Goal: Contribute content: Add original content to the website for others to see

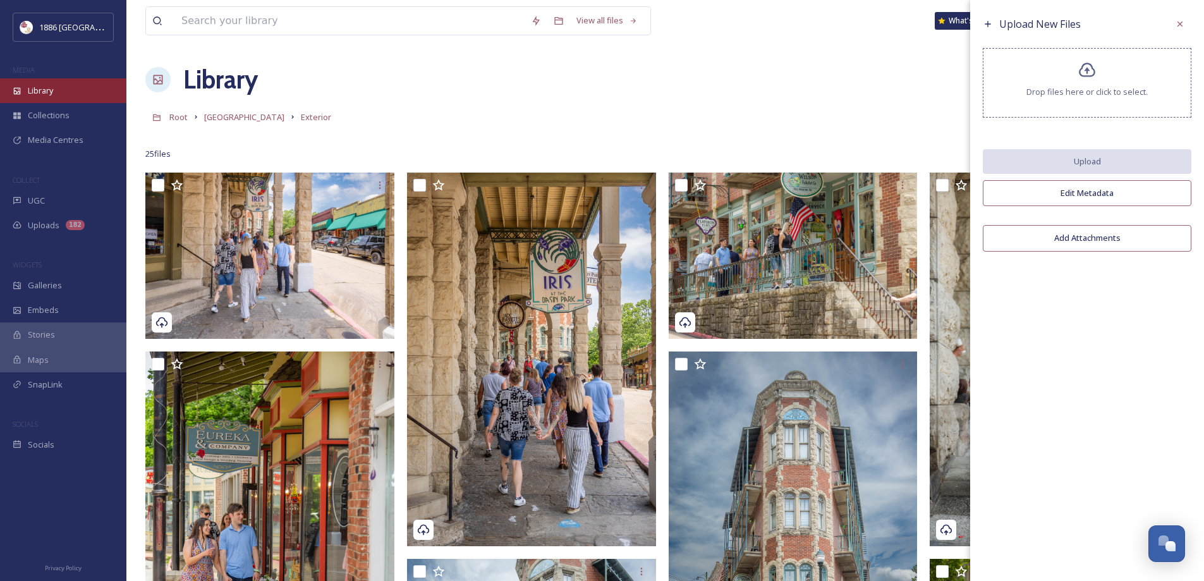
click at [56, 92] on div "Library" at bounding box center [63, 90] width 126 height 25
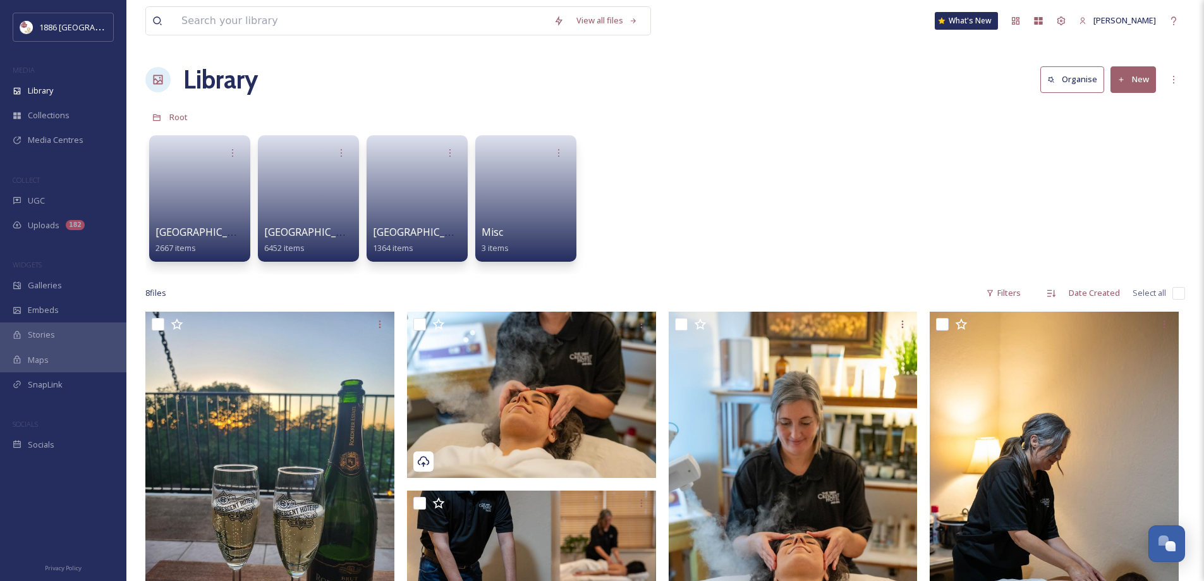
click at [216, 241] on div "[GEOGRAPHIC_DATA] 2667 items" at bounding box center [199, 239] width 88 height 31
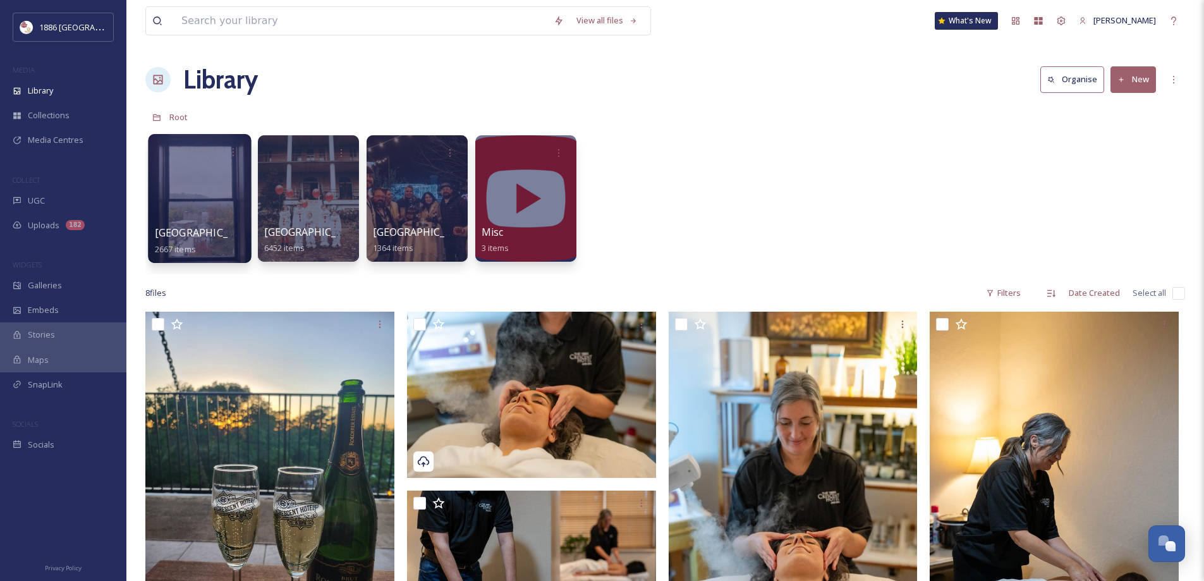
click at [199, 232] on span "[GEOGRAPHIC_DATA]" at bounding box center [207, 233] width 104 height 14
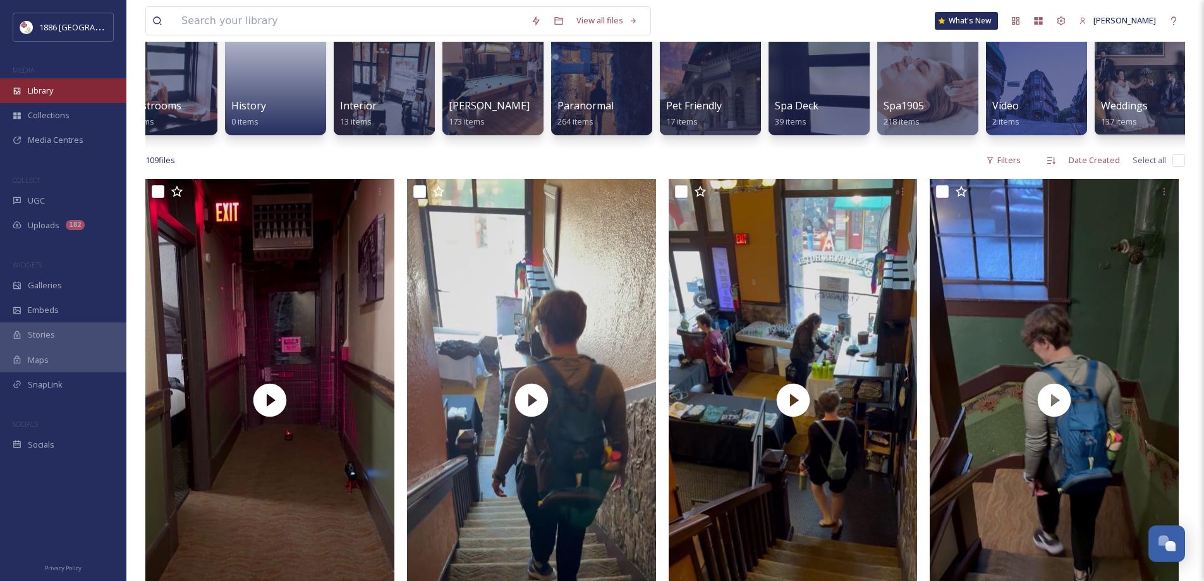
scroll to position [0, 1074]
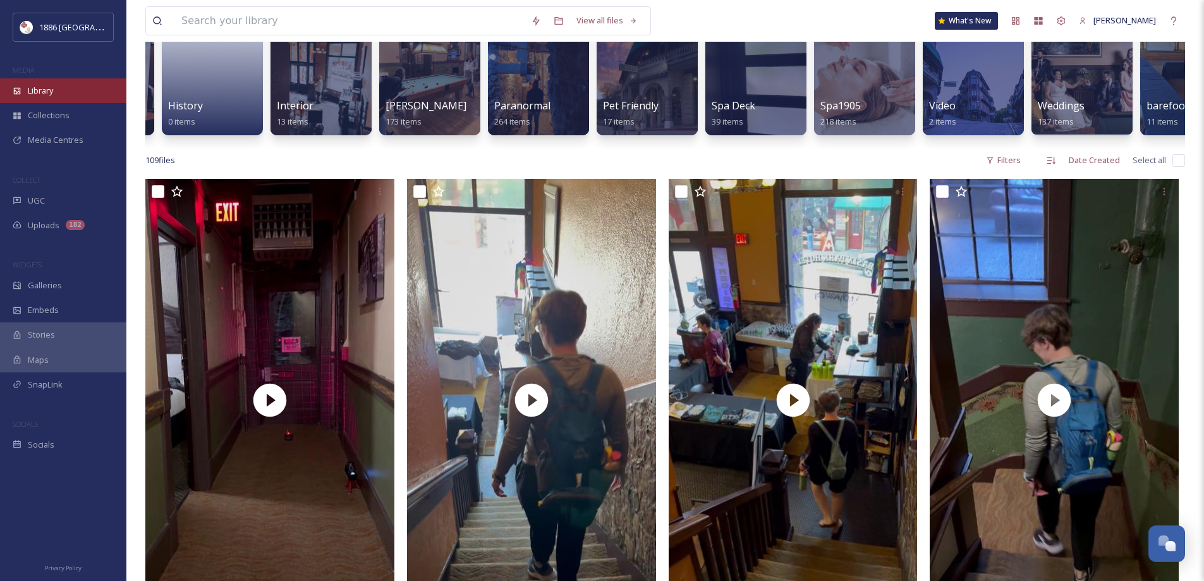
click at [67, 88] on div "Library" at bounding box center [63, 90] width 126 height 25
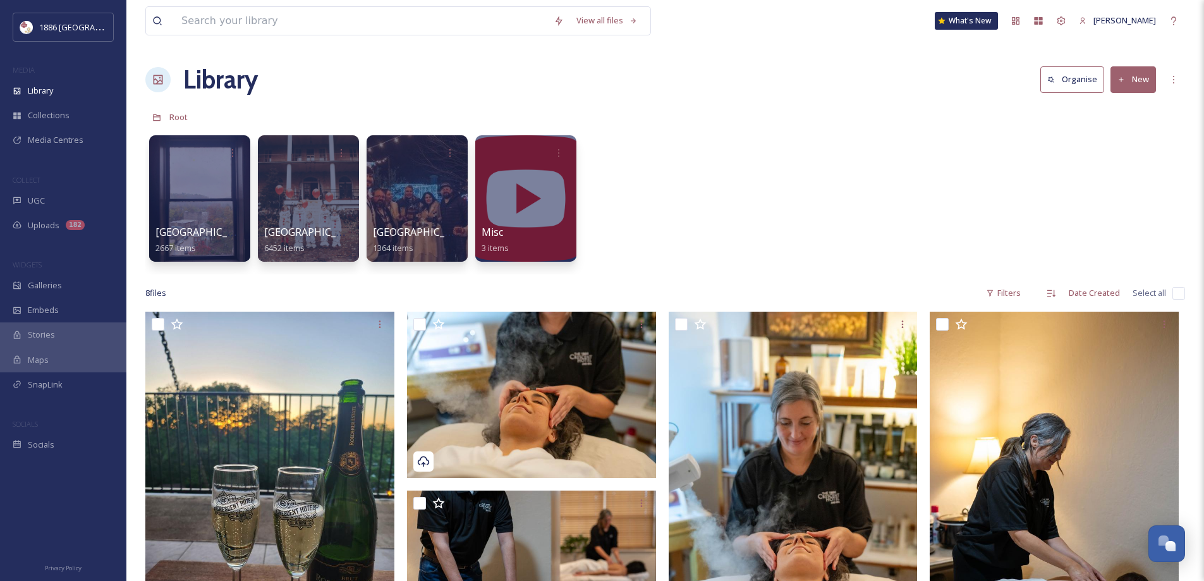
click at [437, 217] on div at bounding box center [417, 198] width 101 height 126
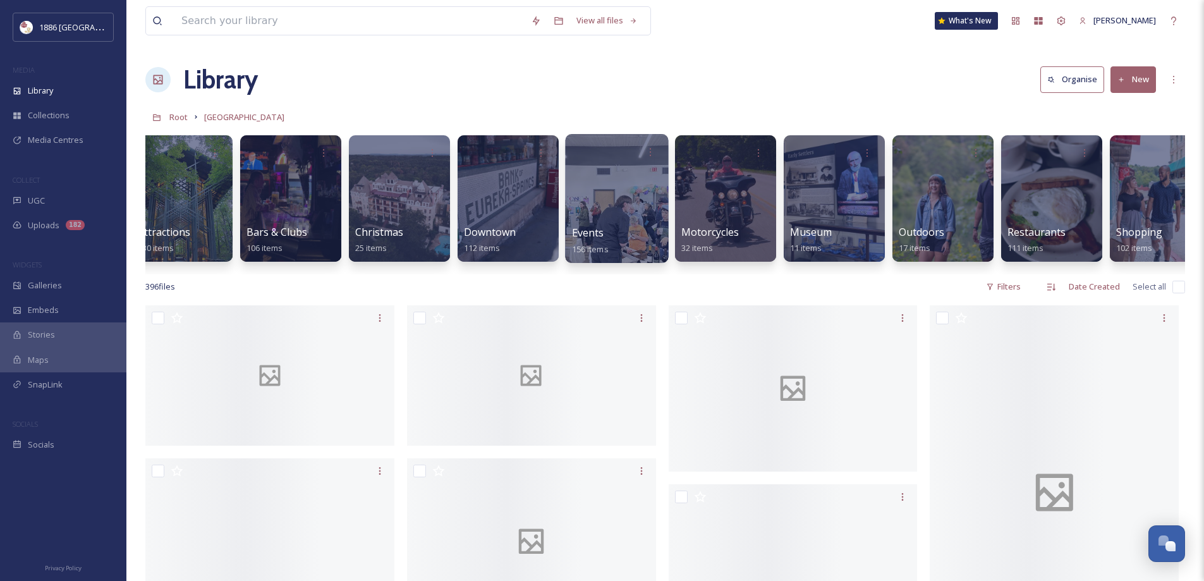
scroll to position [0, 265]
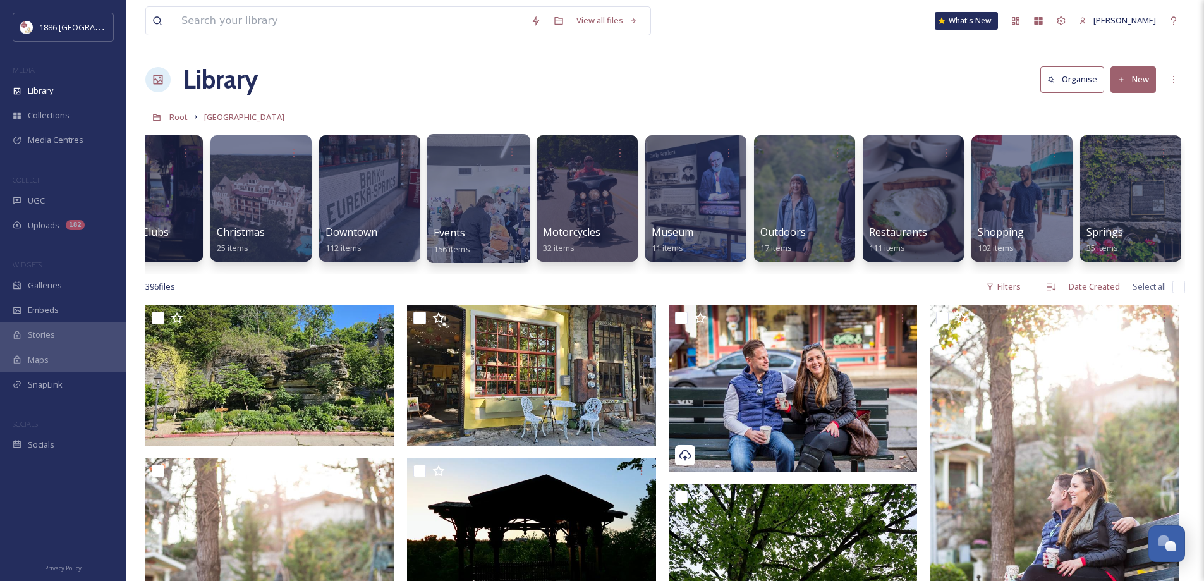
click at [439, 234] on span "Events" at bounding box center [450, 233] width 32 height 14
click at [437, 238] on span "Events" at bounding box center [450, 233] width 32 height 14
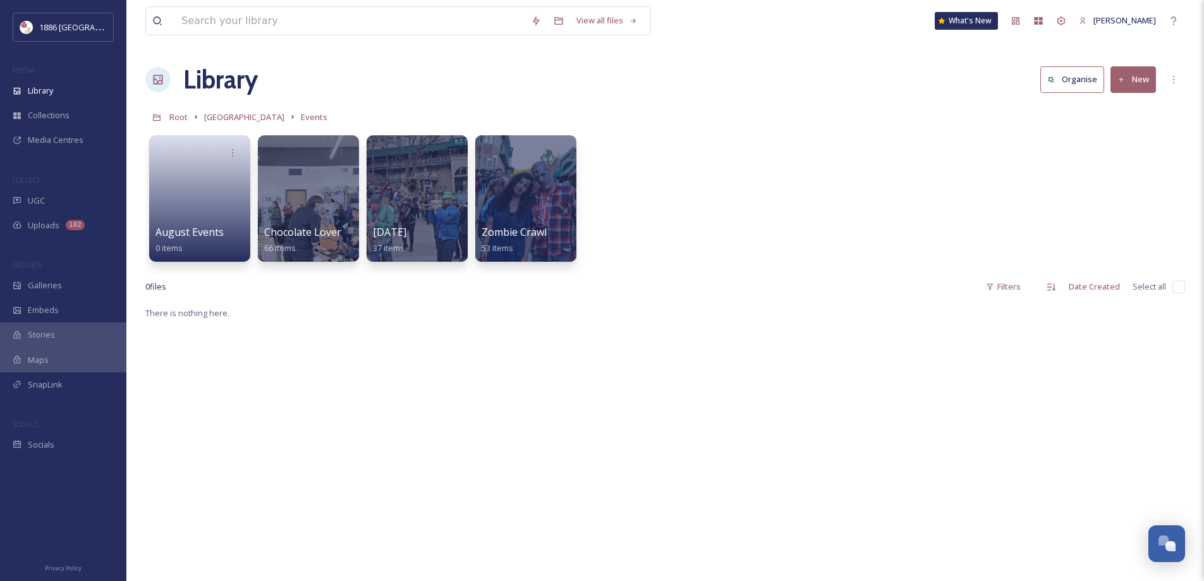
click at [895, 94] on div "Library Organise New" at bounding box center [665, 80] width 1040 height 38
click at [1150, 87] on button "New" at bounding box center [1133, 79] width 46 height 26
click at [768, 124] on div "Root [GEOGRAPHIC_DATA] Events" at bounding box center [665, 117] width 1040 height 24
click at [1124, 72] on button "New" at bounding box center [1133, 79] width 46 height 26
click at [1100, 161] on icon at bounding box center [1095, 159] width 10 height 10
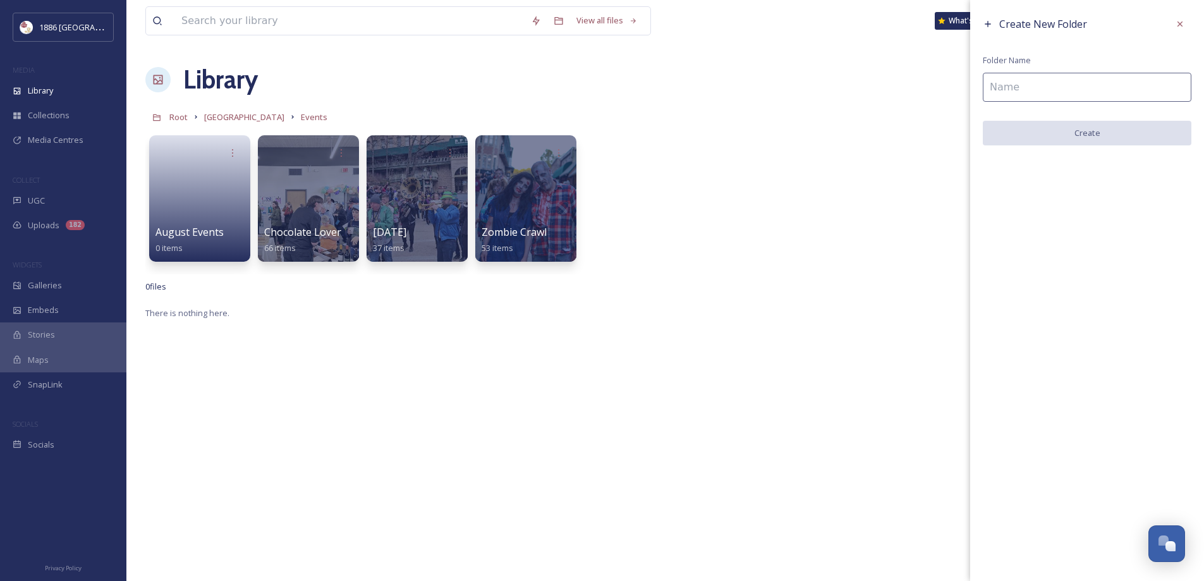
click at [1143, 70] on div "Create New Folder Folder Name Create" at bounding box center [1087, 79] width 234 height 158
click at [1132, 80] on input at bounding box center [1087, 87] width 209 height 29
type input "Folk"
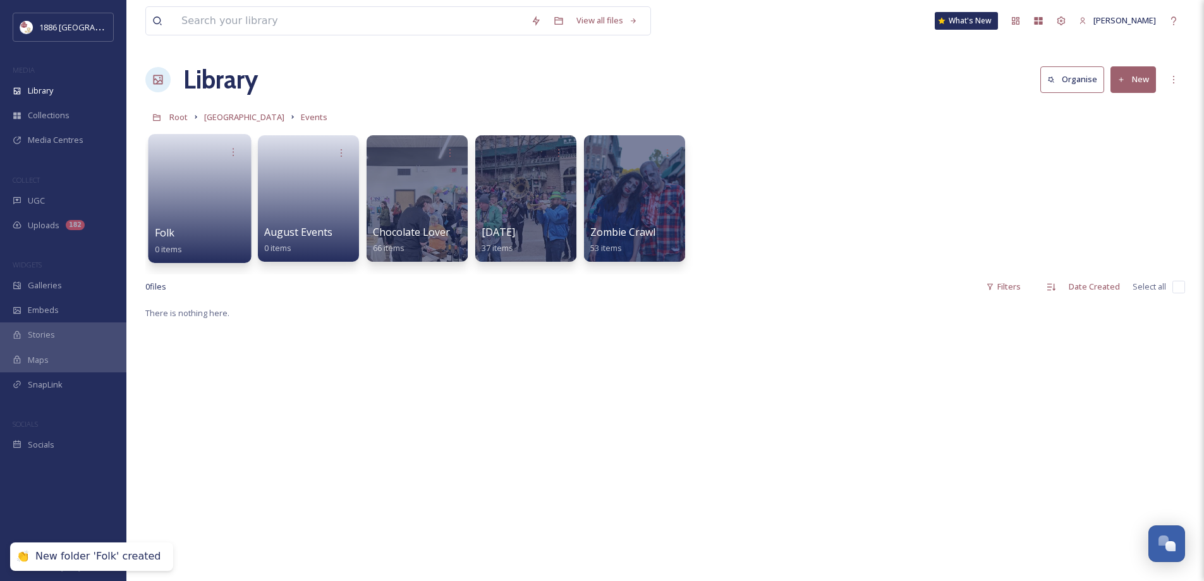
click at [172, 200] on link at bounding box center [200, 194] width 90 height 61
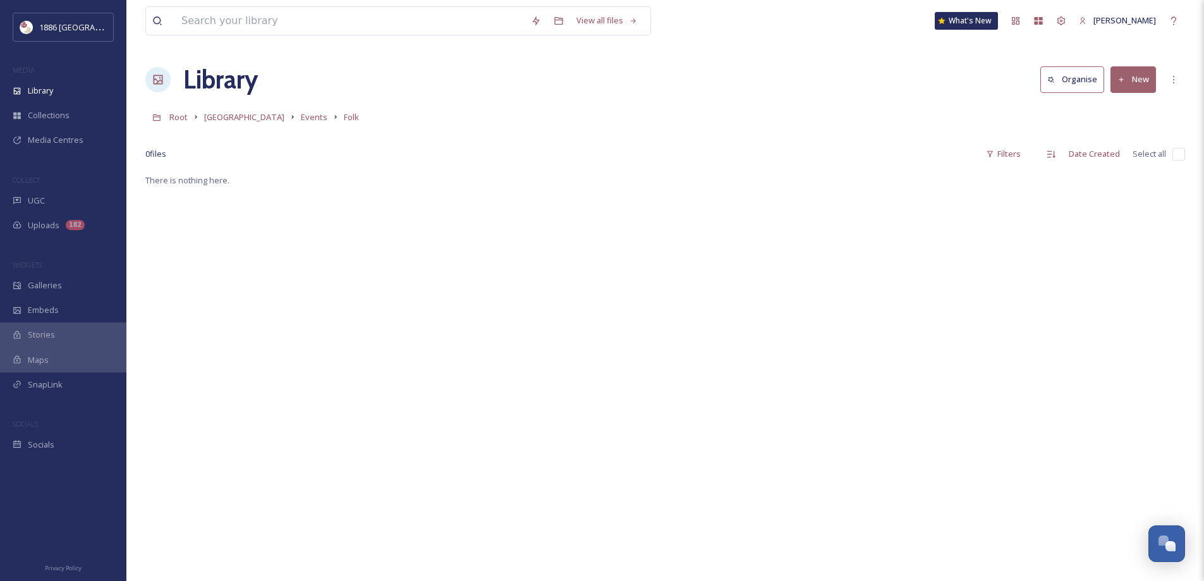
click at [1153, 78] on button "New" at bounding box center [1133, 79] width 46 height 26
click at [1144, 103] on span "File Upload" at bounding box center [1128, 109] width 42 height 12
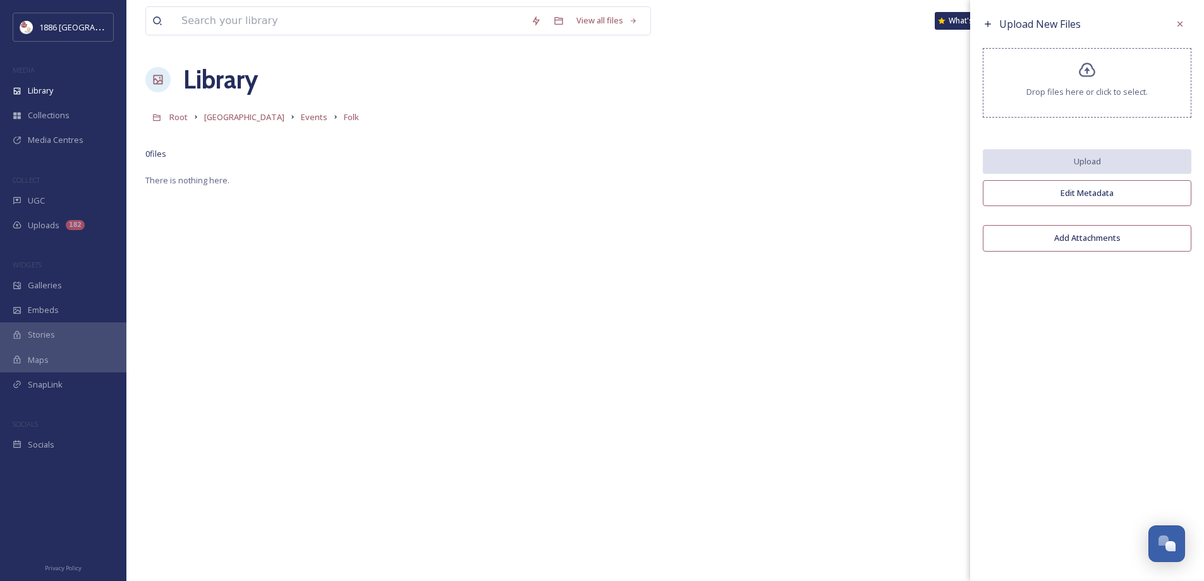
click at [1060, 67] on div "Drop files here or click to select." at bounding box center [1087, 83] width 209 height 70
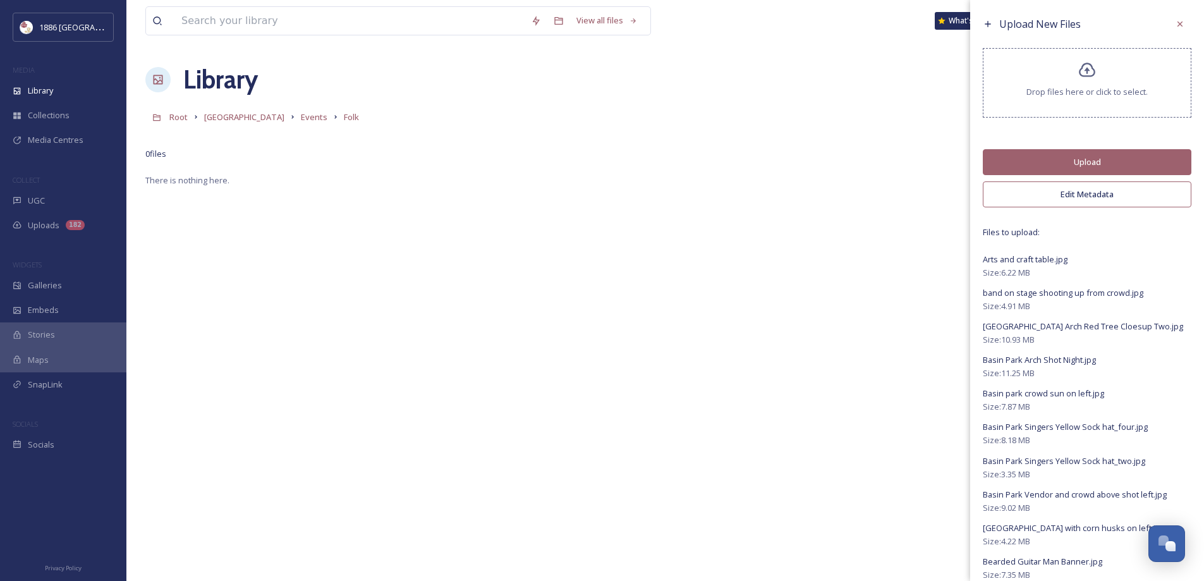
click at [1099, 200] on button "Edit Metadata" at bounding box center [1087, 194] width 209 height 26
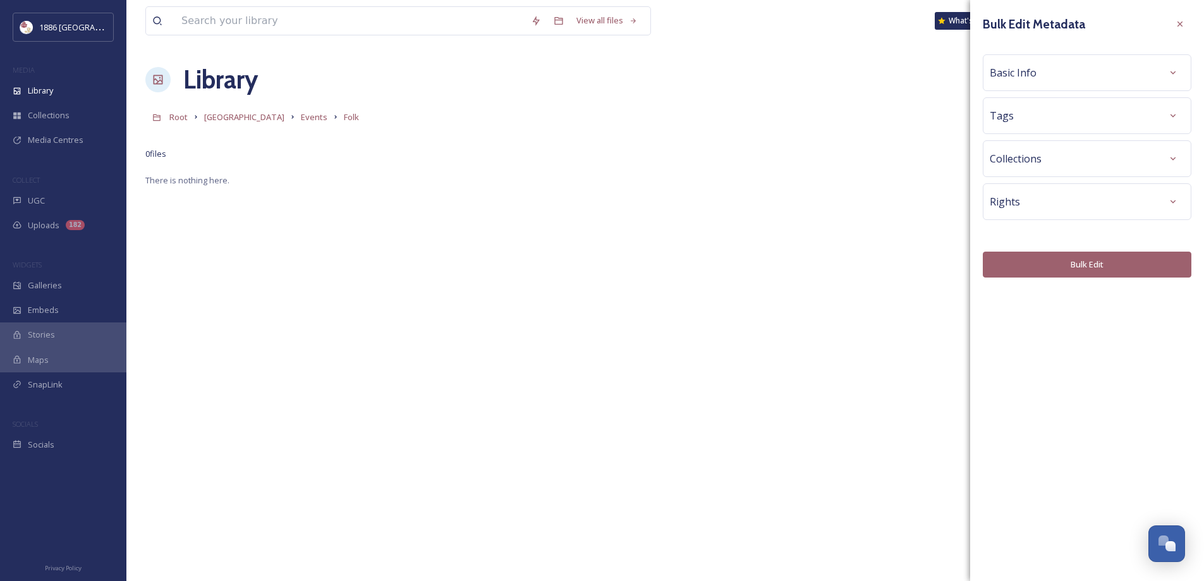
click at [1066, 118] on div "Tags" at bounding box center [1087, 115] width 195 height 23
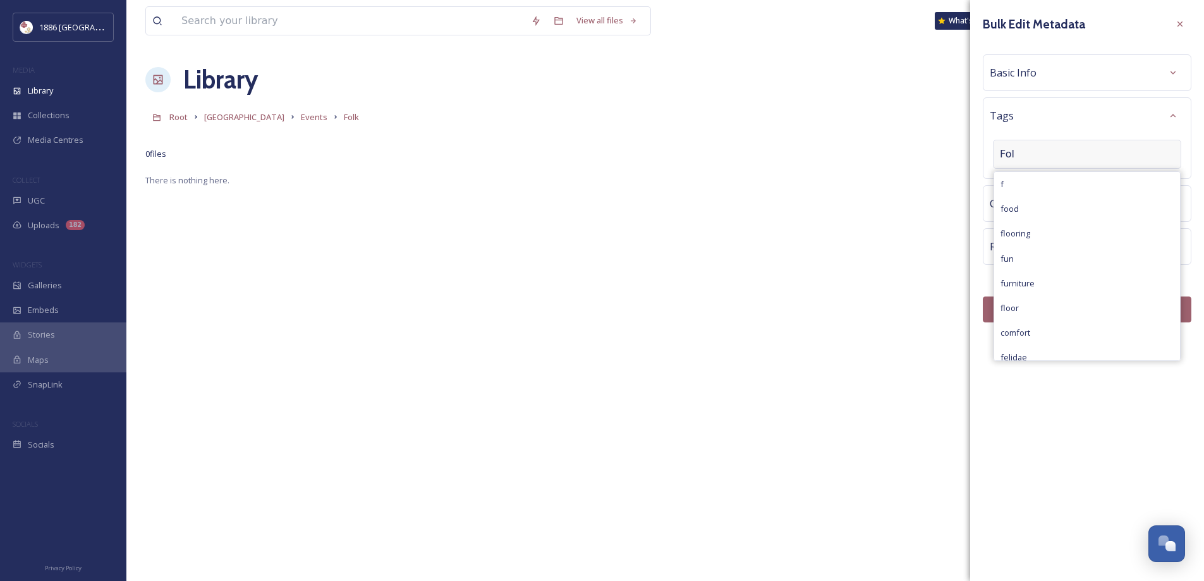
type input "Folk"
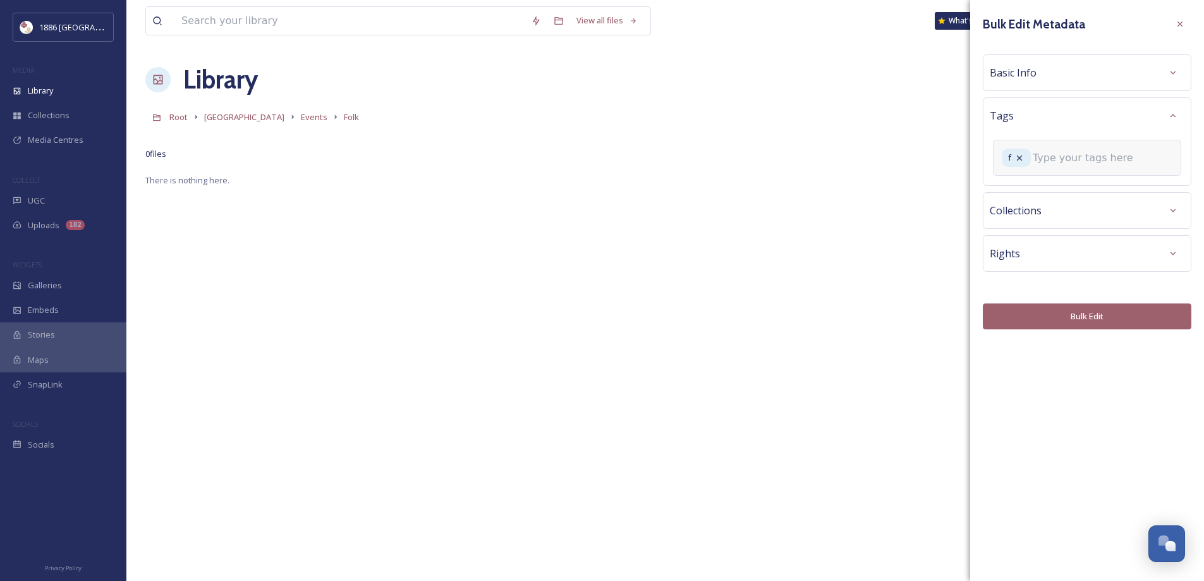
type input "\"
click at [1022, 159] on icon at bounding box center [1019, 158] width 10 height 10
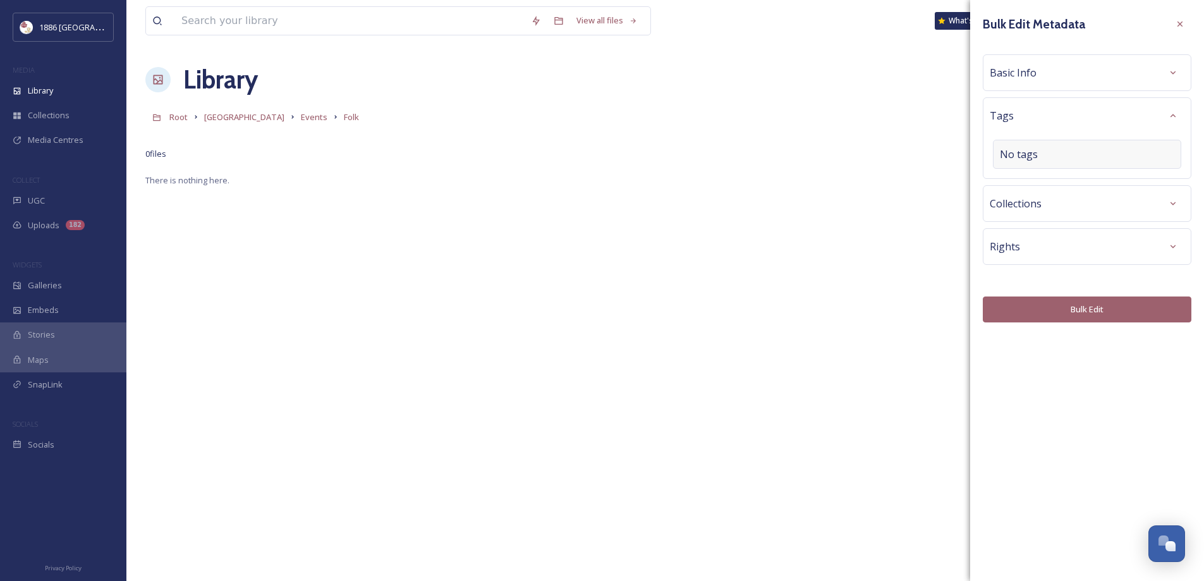
click at [1026, 137] on div "Tags No tags" at bounding box center [1087, 138] width 209 height 82
click at [1023, 155] on span "No tags" at bounding box center [1019, 154] width 38 height 15
click at [1023, 155] on input at bounding box center [1063, 154] width 126 height 15
type input "folk"
click at [1048, 206] on div "Create " folk "" at bounding box center [1087, 209] width 186 height 25
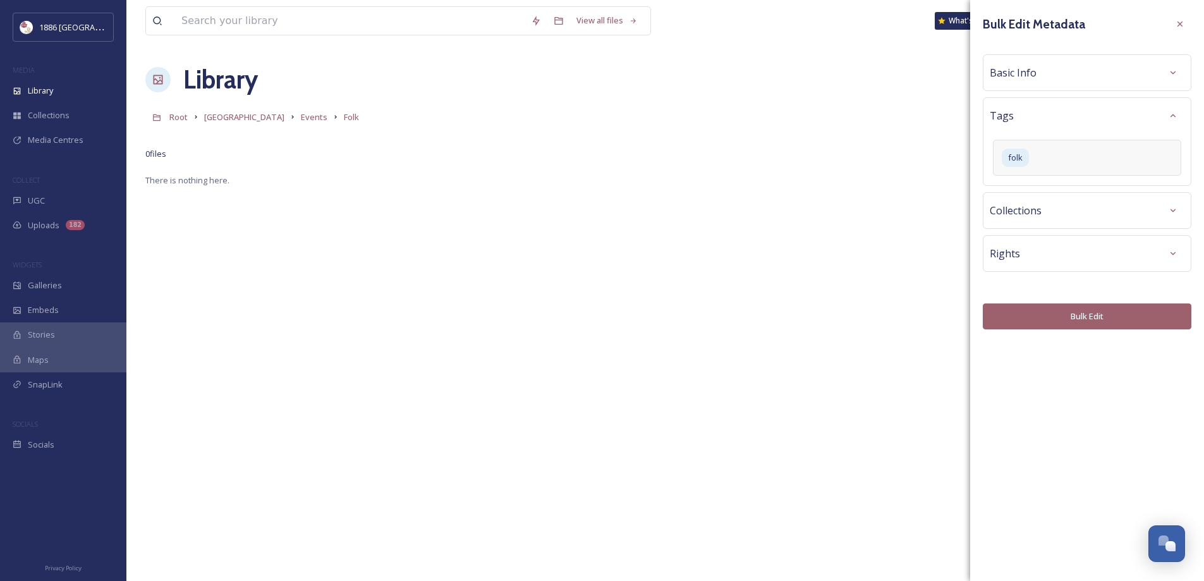
click at [1055, 310] on button "Bulk Edit" at bounding box center [1087, 316] width 209 height 26
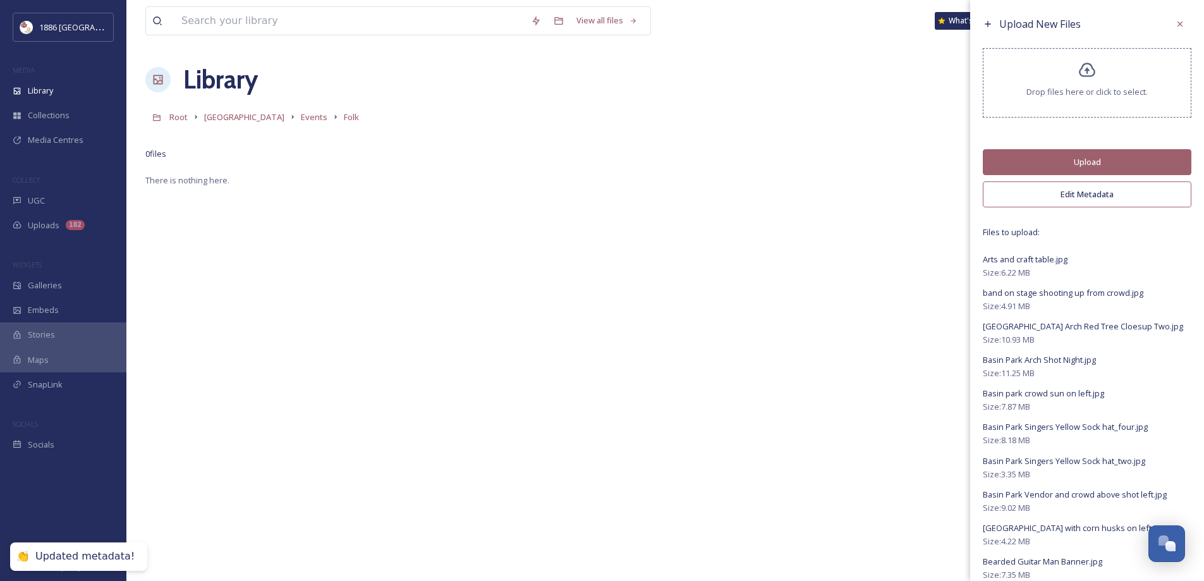
click at [1078, 149] on button "Upload" at bounding box center [1087, 162] width 209 height 26
